Goal: Task Accomplishment & Management: Use online tool/utility

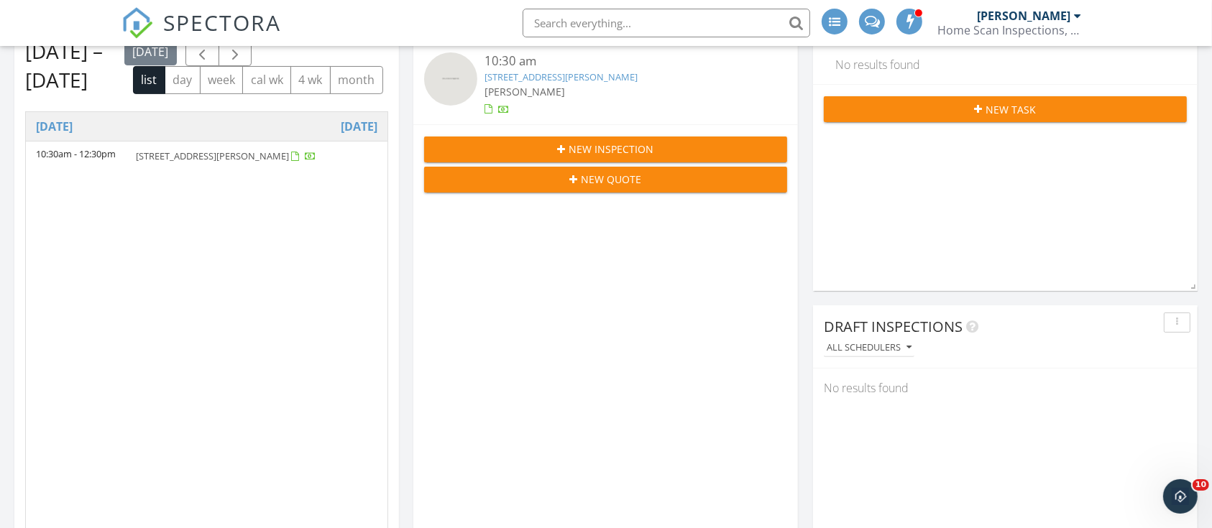
scroll to position [344, 0]
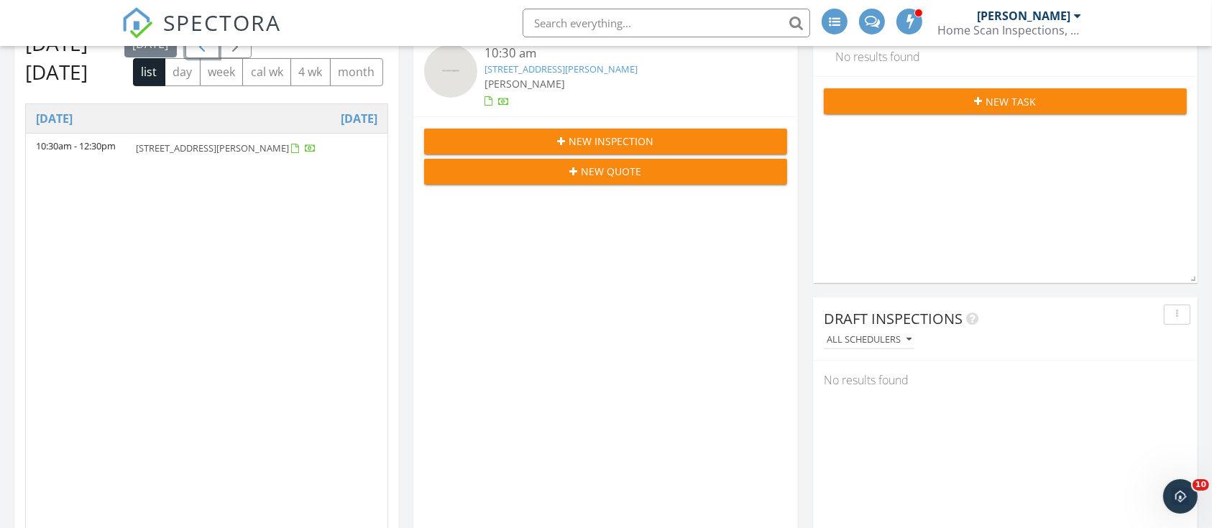
click at [195, 53] on span "button" at bounding box center [201, 44] width 17 height 17
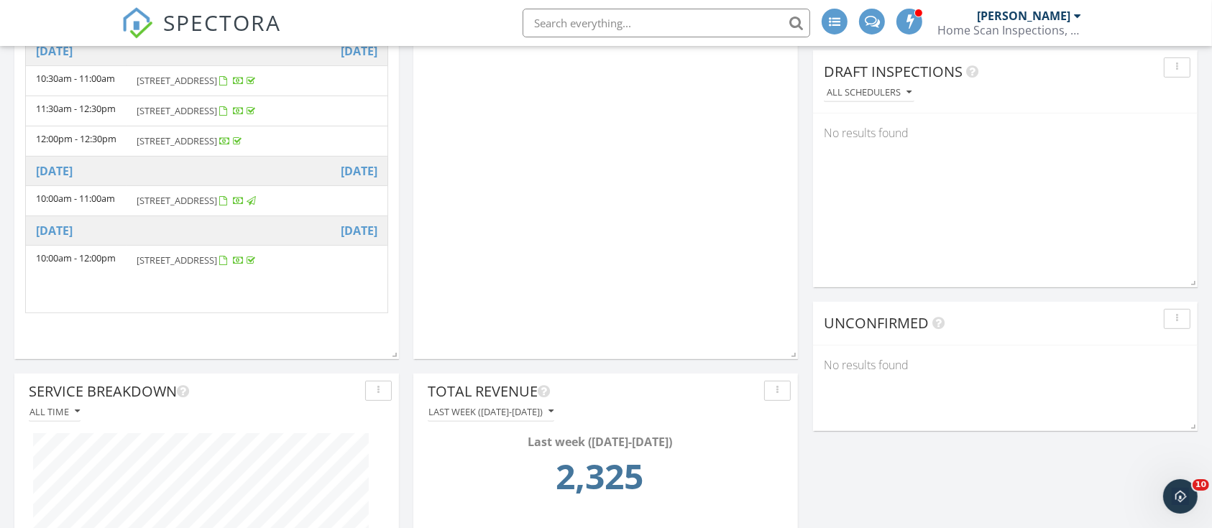
scroll to position [561, 0]
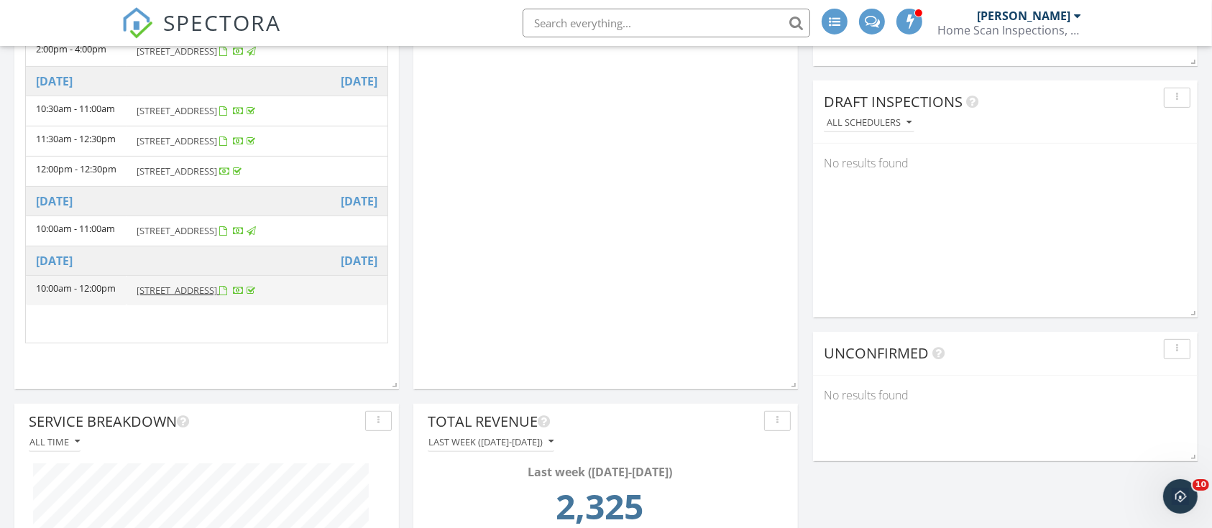
click at [217, 290] on span "2239 NW 65th Ave, Margate 33063" at bounding box center [177, 290] width 81 height 13
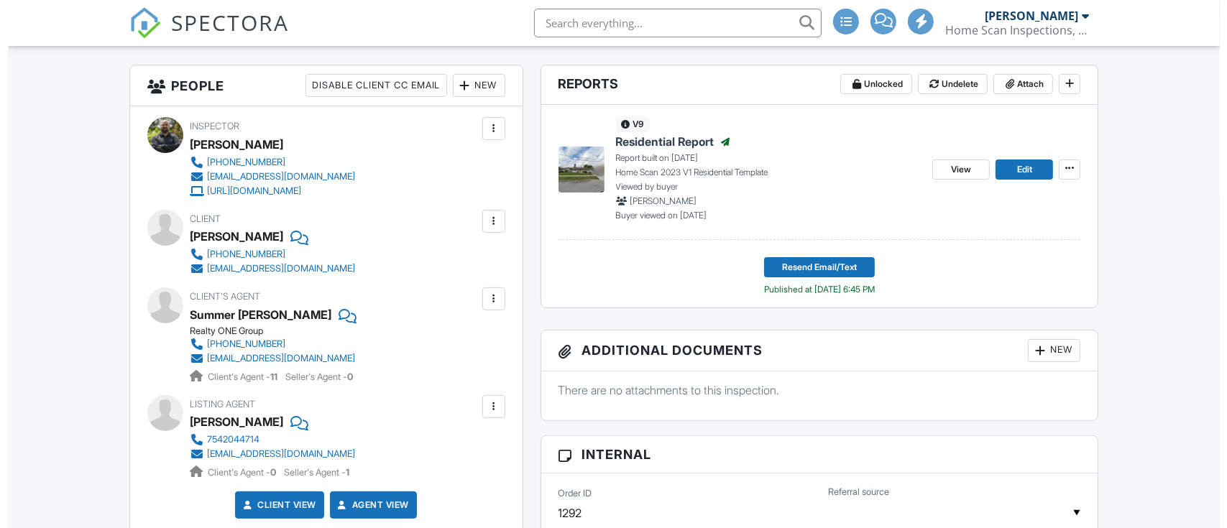
scroll to position [357, 0]
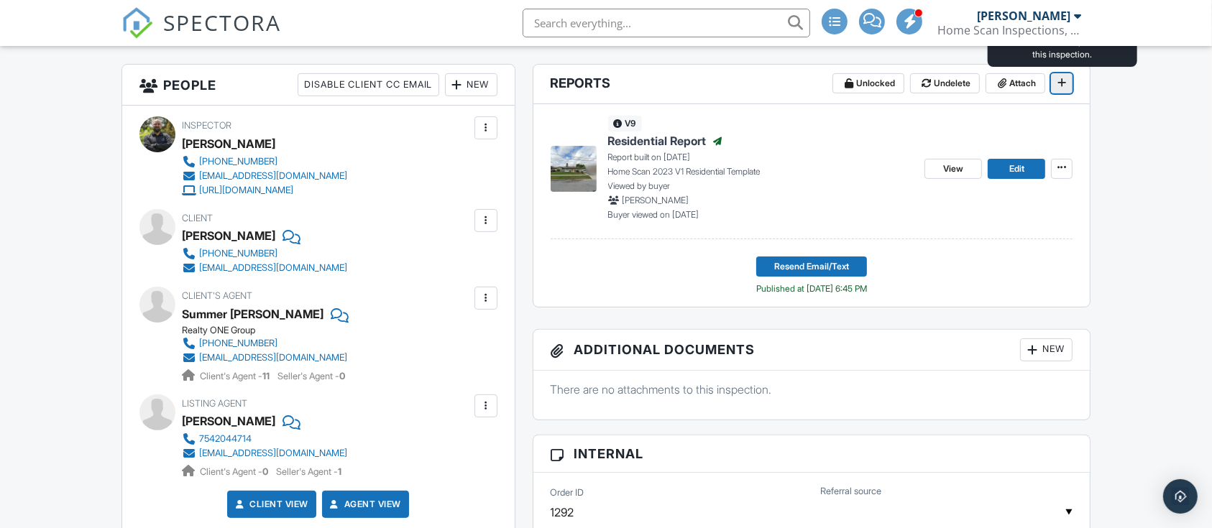
click at [1057, 81] on icon at bounding box center [1061, 83] width 9 height 10
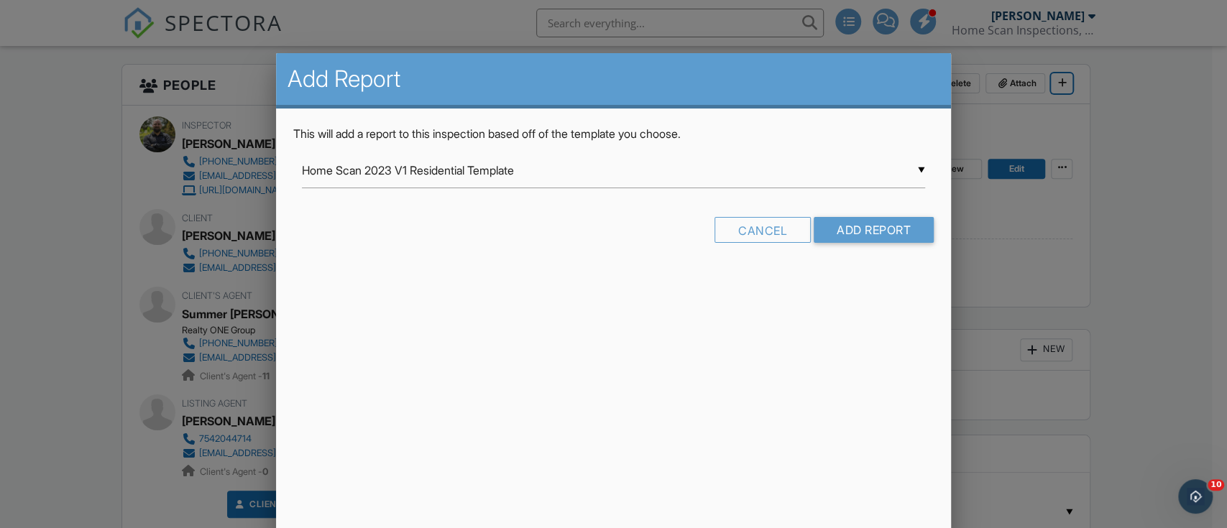
scroll to position [0, 0]
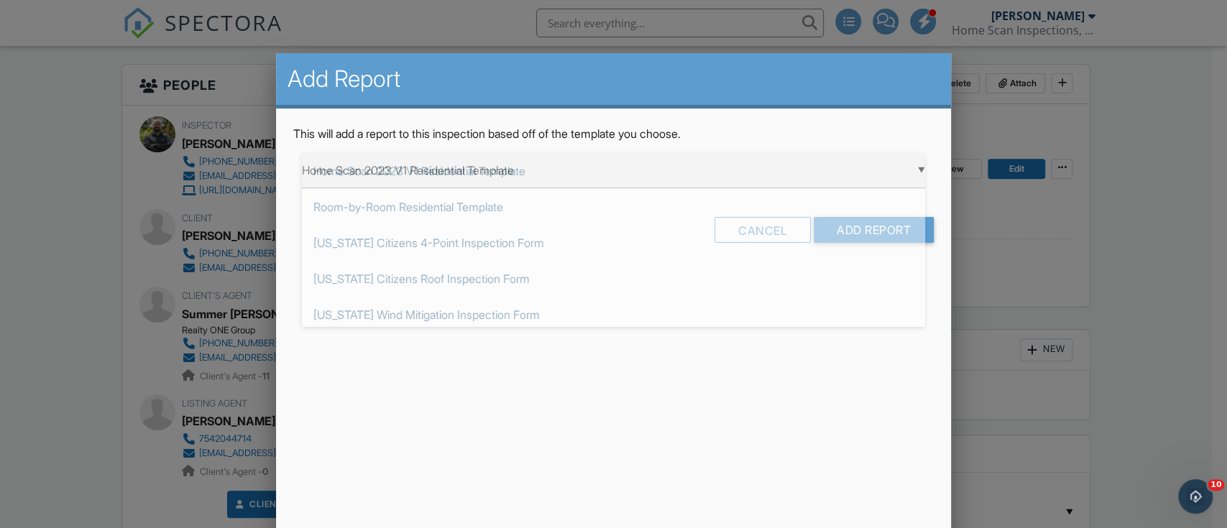
click at [531, 177] on div "▼ Home Scan 2023 V1 Residential Template Home Scan 2023 V1 Residential Template…" at bounding box center [613, 170] width 623 height 35
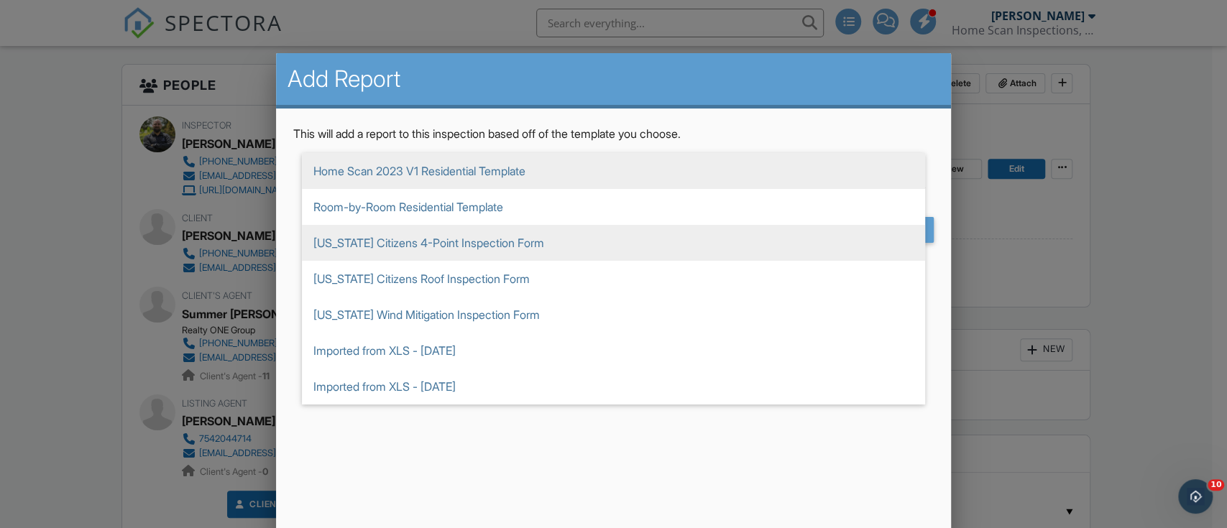
click at [513, 236] on span "Florida Citizens 4-Point Inspection Form" at bounding box center [613, 243] width 623 height 36
type input "Florida Citizens 4-Point Inspection Form"
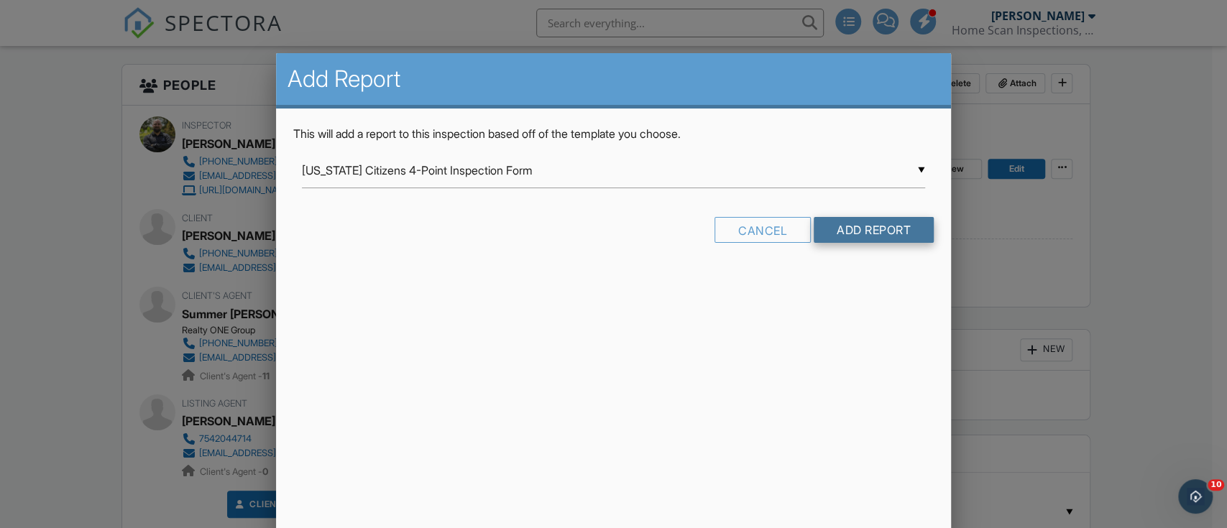
click at [856, 233] on input "Add Report" at bounding box center [874, 230] width 120 height 26
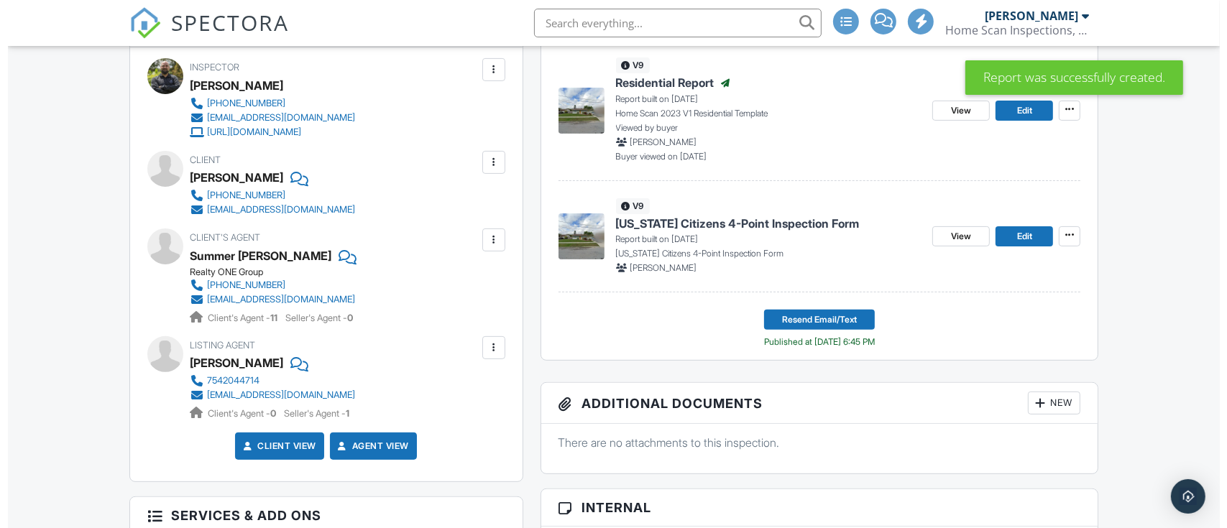
scroll to position [321, 0]
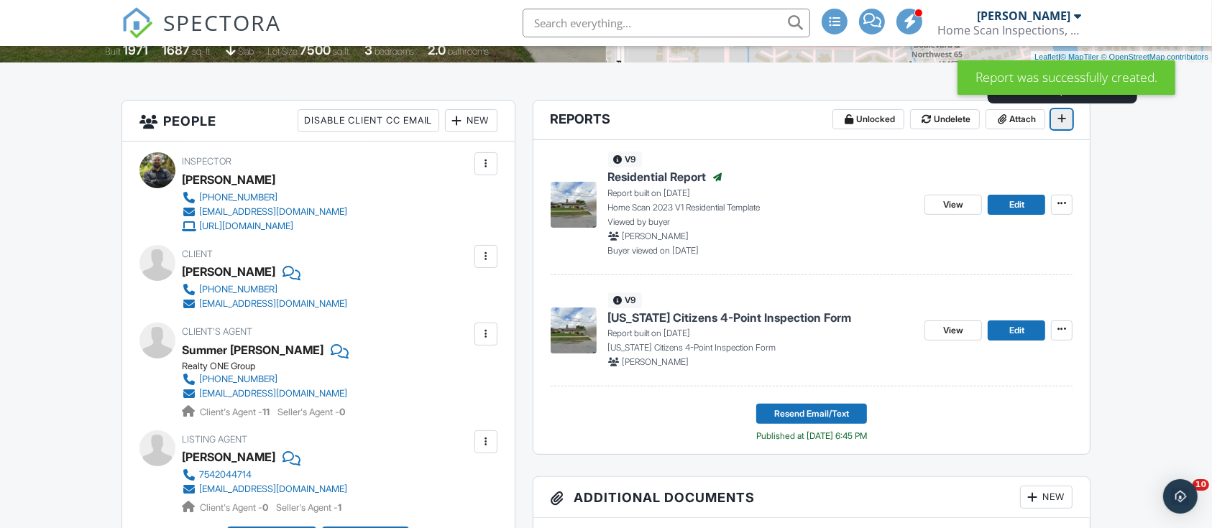
click at [1062, 121] on icon at bounding box center [1061, 119] width 9 height 10
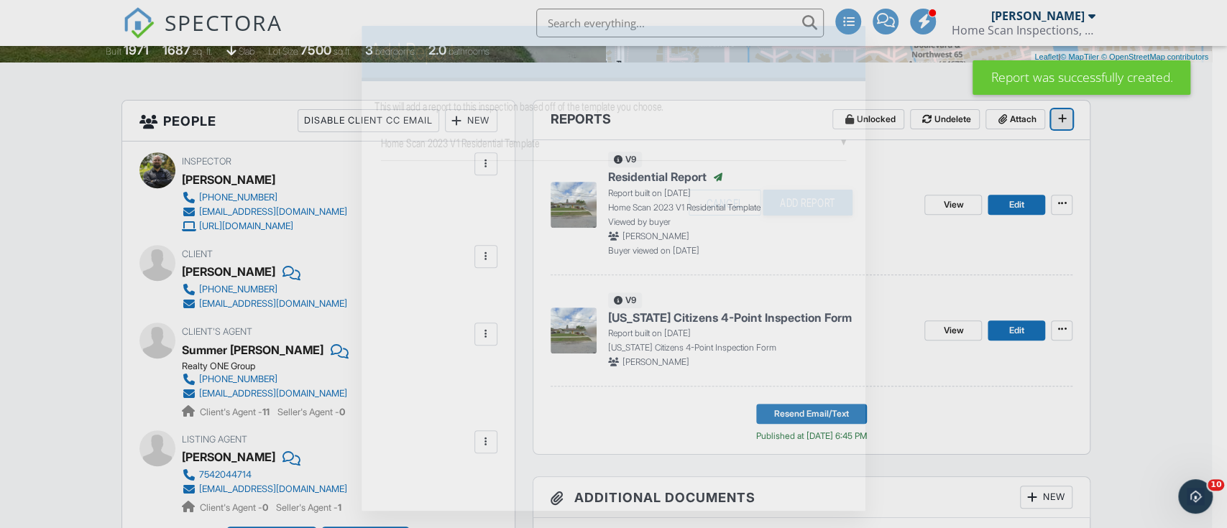
scroll to position [0, 0]
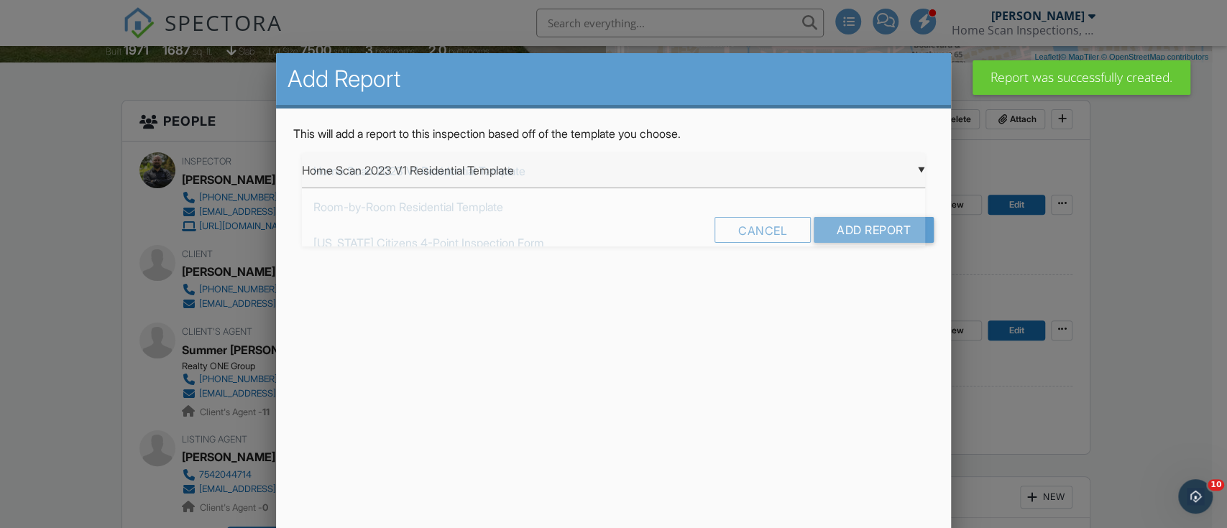
click at [537, 175] on div "▼ Home Scan 2023 V1 Residential Template Home Scan 2023 V1 Residential Template…" at bounding box center [613, 170] width 623 height 35
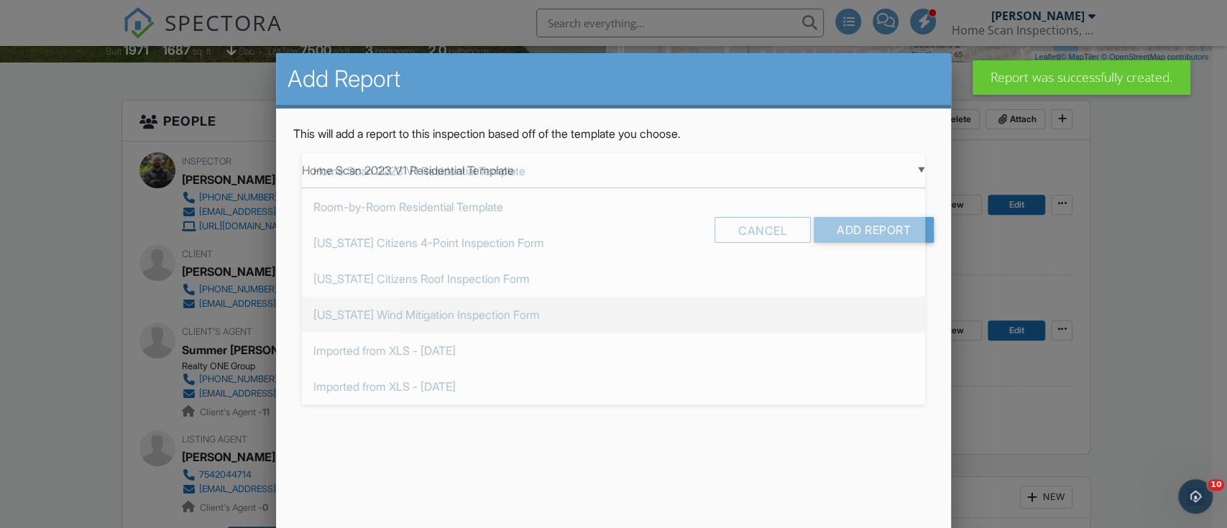
click at [506, 313] on span "Florida Wind Mitigation Inspection Form" at bounding box center [613, 315] width 623 height 36
type input "Florida Wind Mitigation Inspection Form"
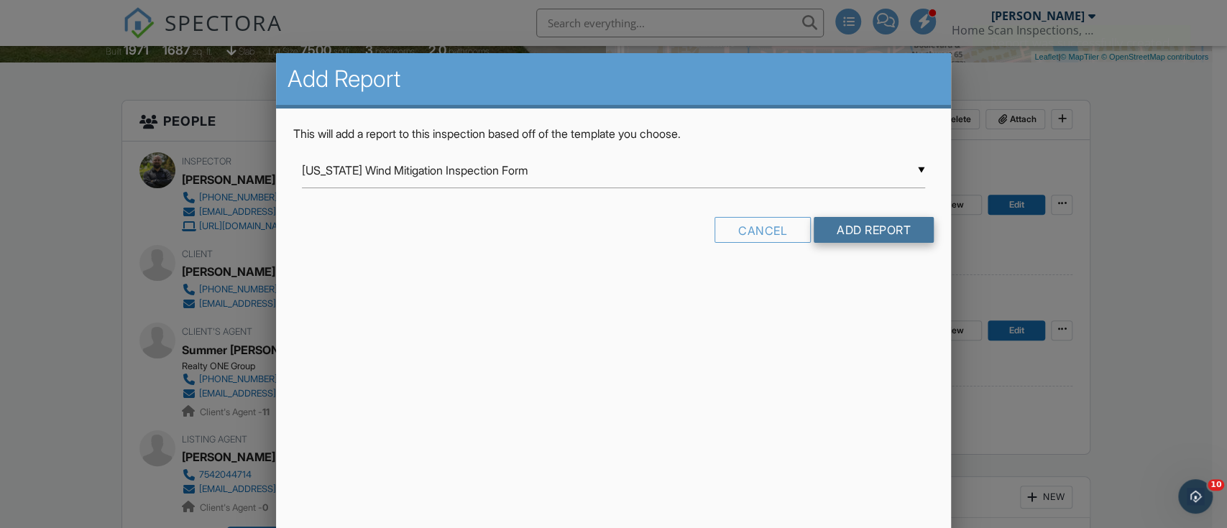
click at [896, 226] on input "Add Report" at bounding box center [874, 230] width 120 height 26
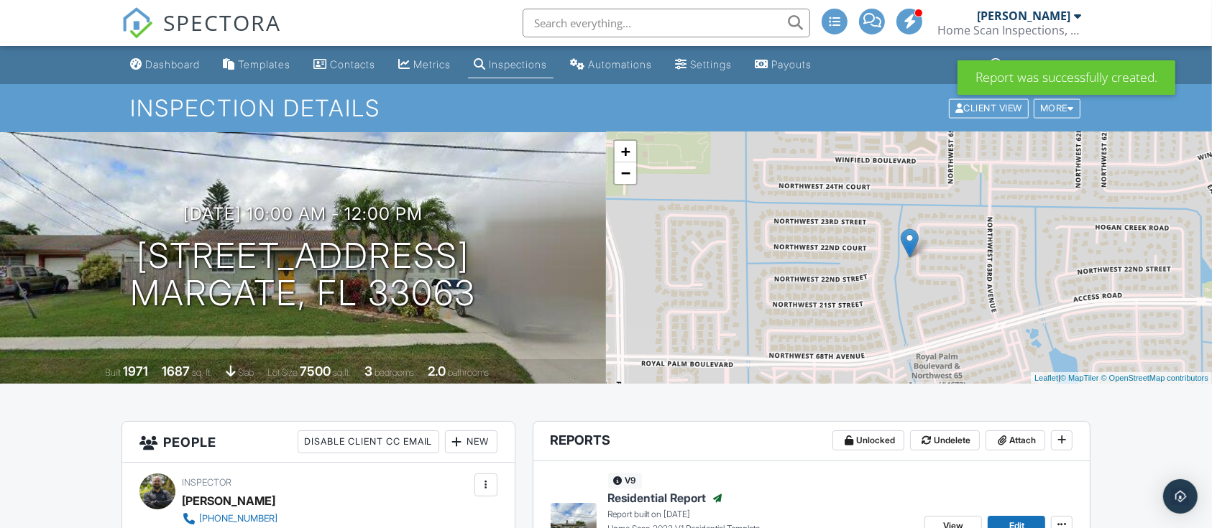
click at [192, 29] on span "SPECTORA" at bounding box center [222, 22] width 118 height 30
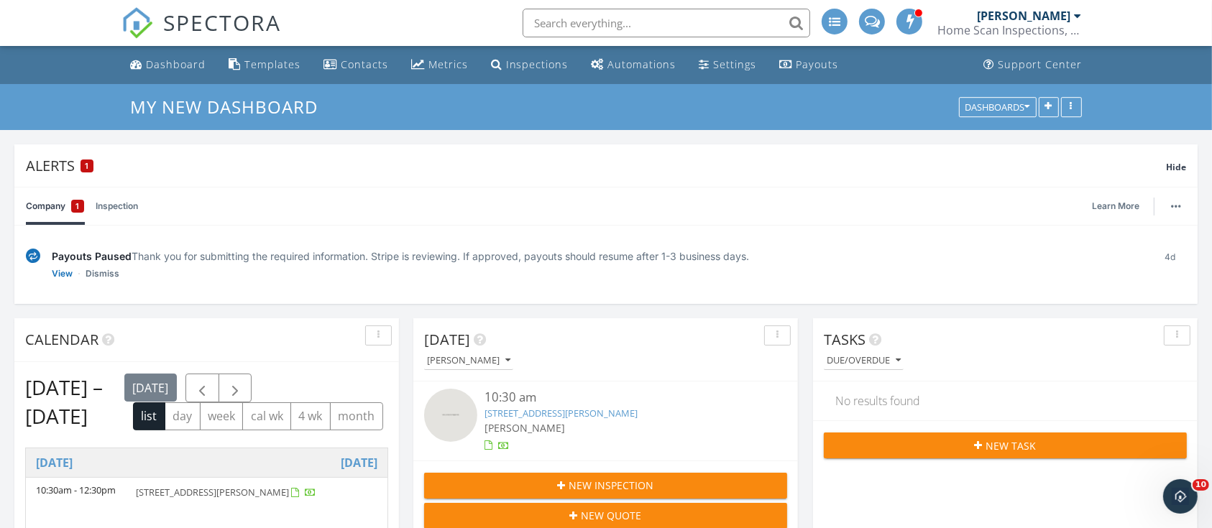
scroll to position [309, 385]
